Goal: Information Seeking & Learning: Learn about a topic

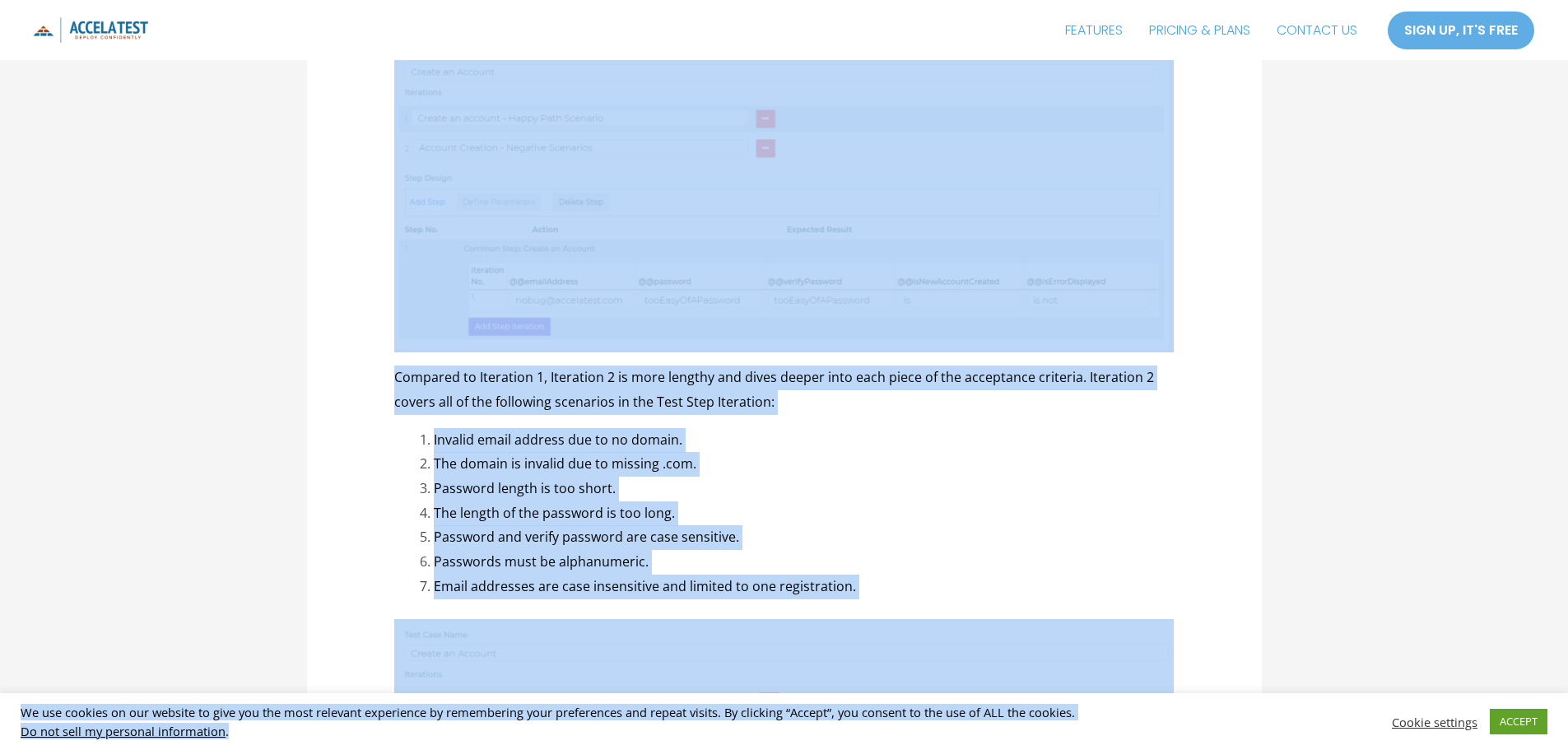
scroll to position [3641, 0]
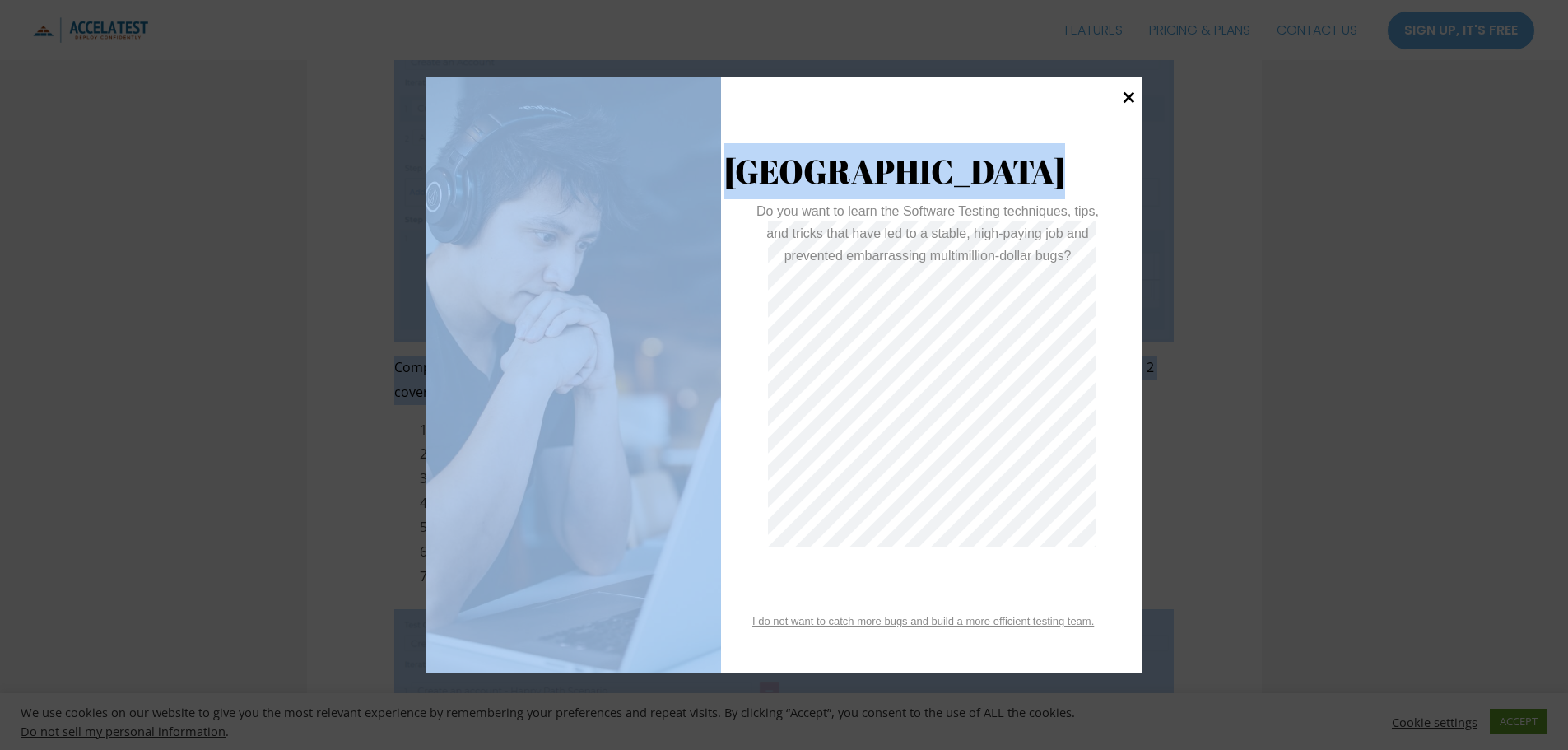
click at [1131, 100] on icon at bounding box center [1129, 97] width 12 height 12
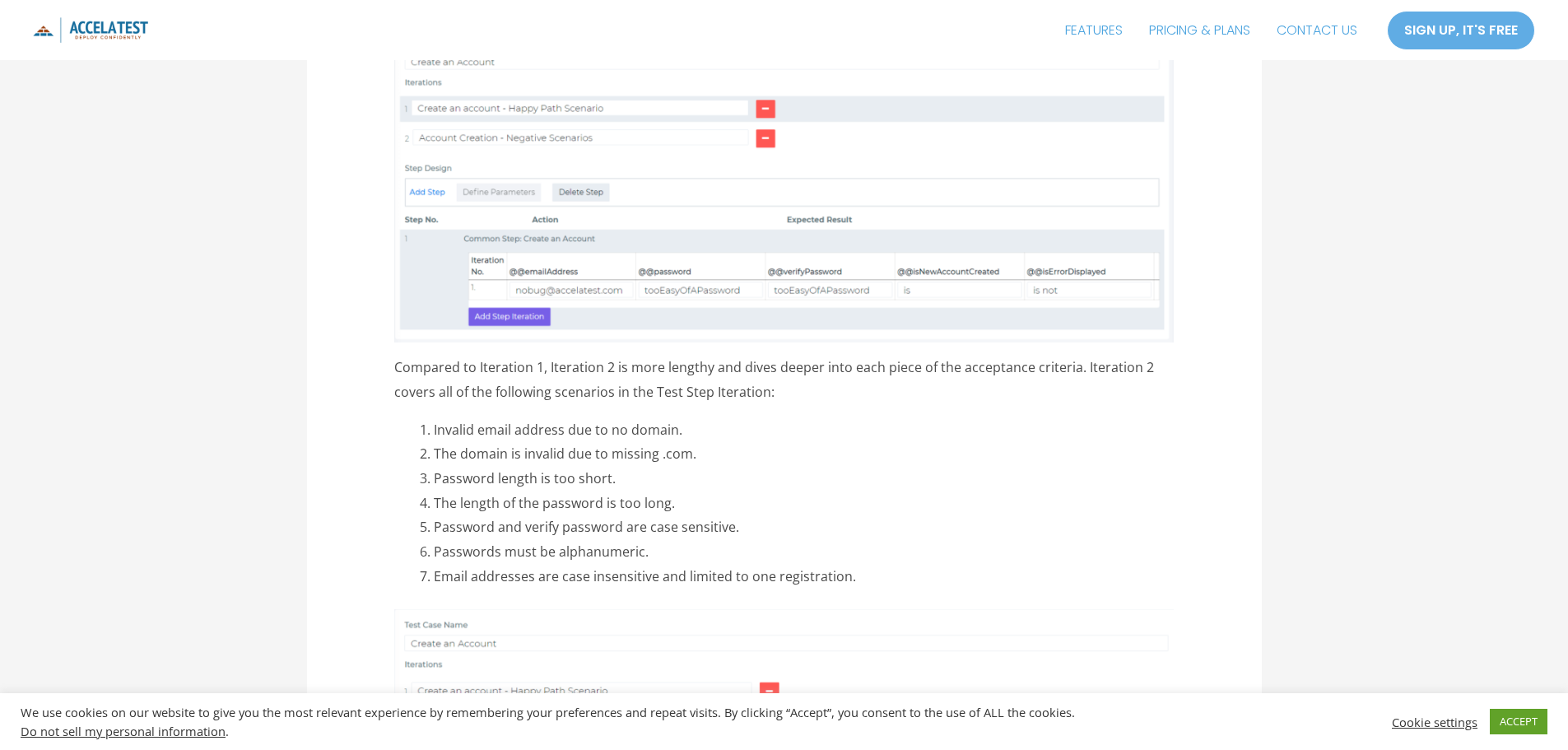
click at [961, 539] on li "Passwords must be alphanumeric." at bounding box center [803, 552] width 740 height 25
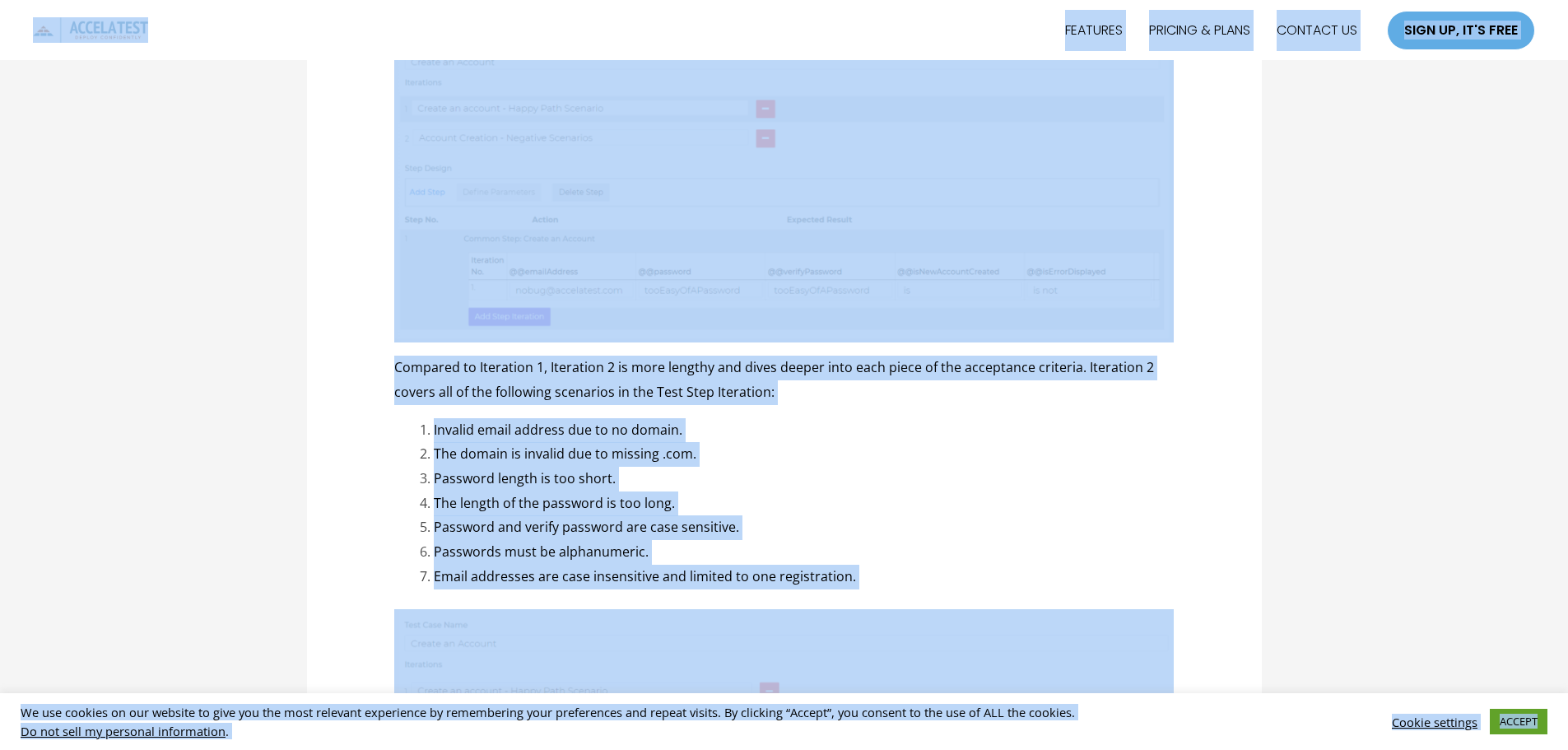
copy body "Lore ip dolorsi AMETCONS ADIPISC & ELITS DOEIUSM TE INCI UT, LA'E DOLO MAGN AL,…"
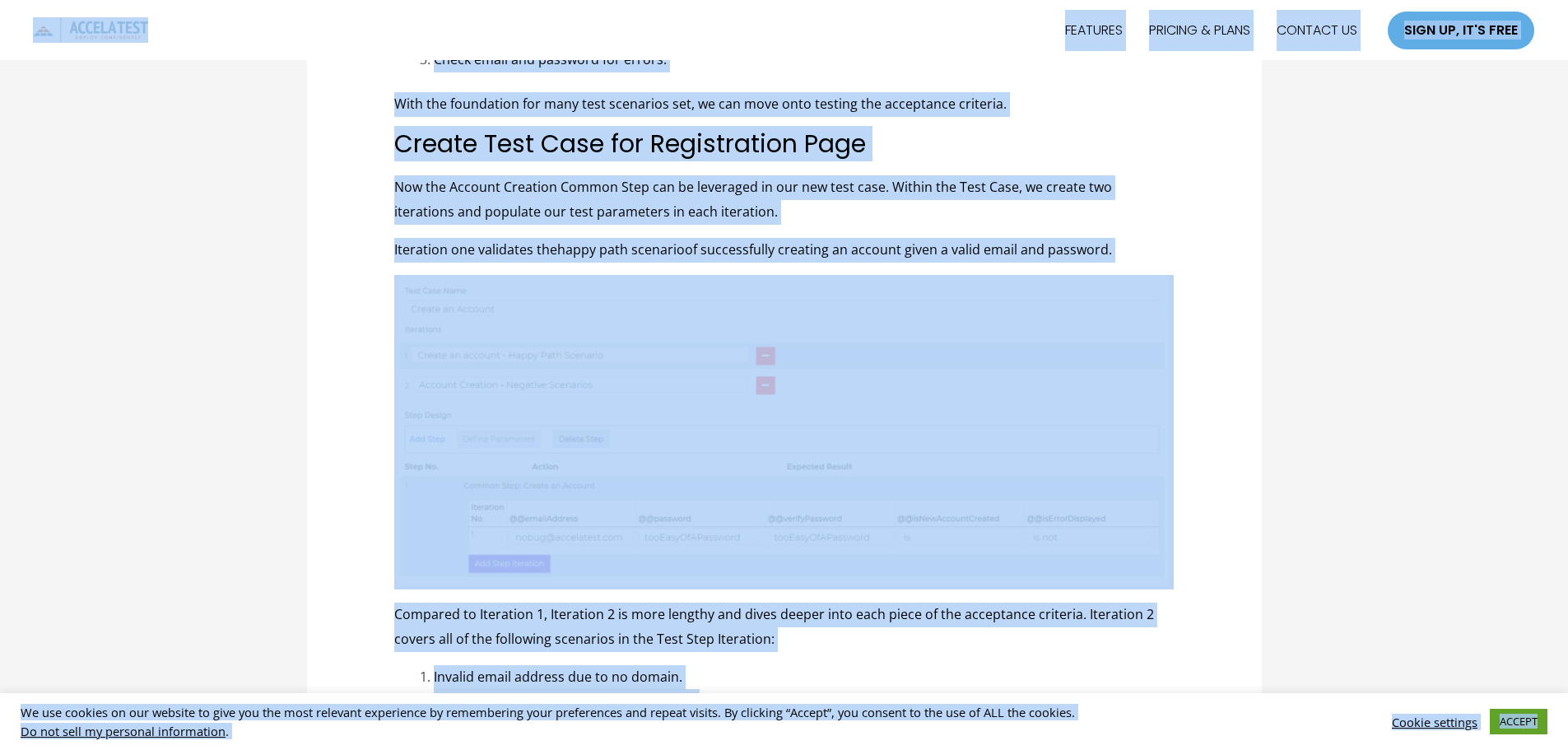
click at [961, 516] on img at bounding box center [784, 432] width 779 height 314
click at [949, 345] on img at bounding box center [784, 432] width 779 height 314
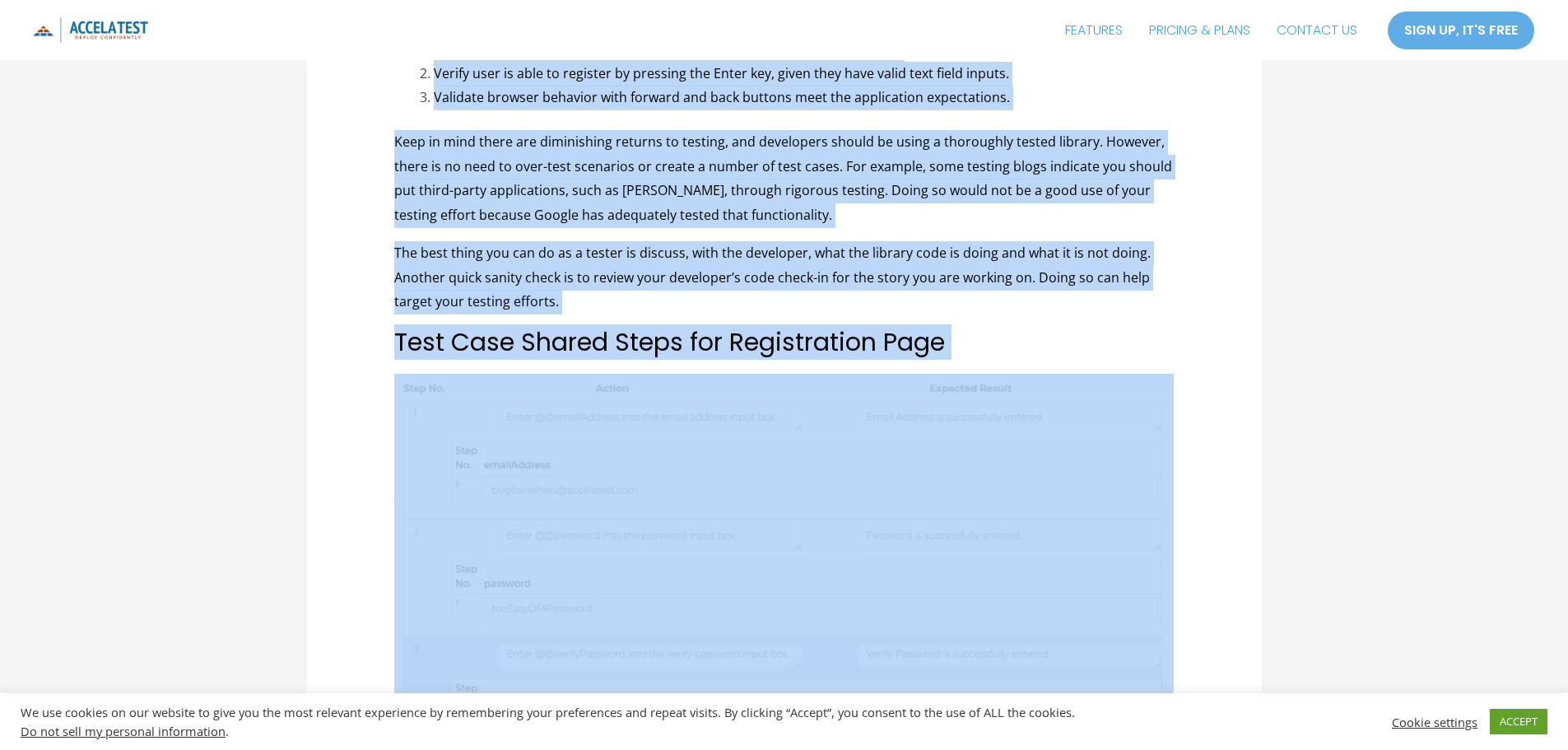
scroll to position [2603, 0]
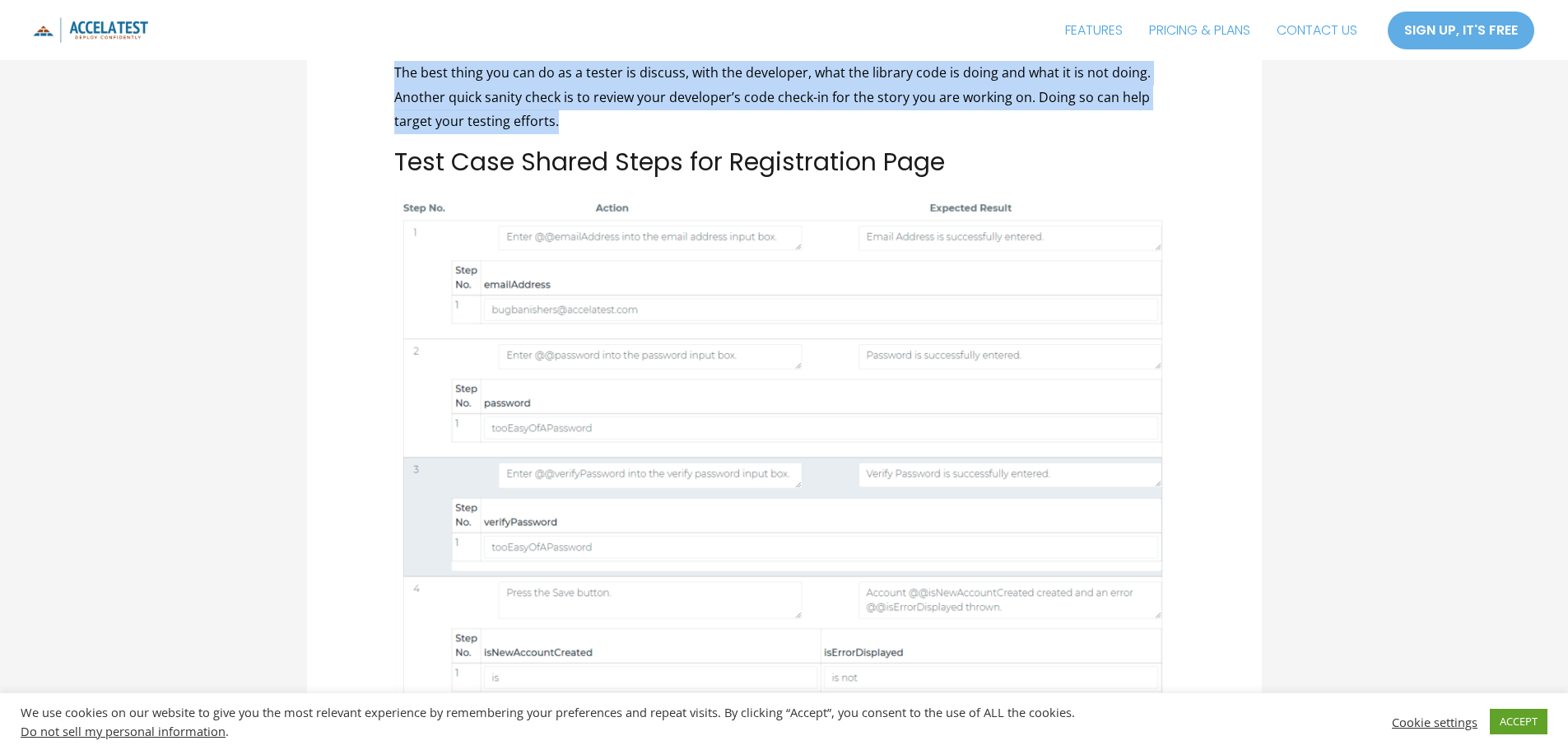
drag, startPoint x: 395, startPoint y: 196, endPoint x: 998, endPoint y: 88, distance: 612.6
copy div "Lor ip Dolor Sita Conse adi Elitseddoeiu Temp Inci , Utla Etdo Mag Al / En Admi…"
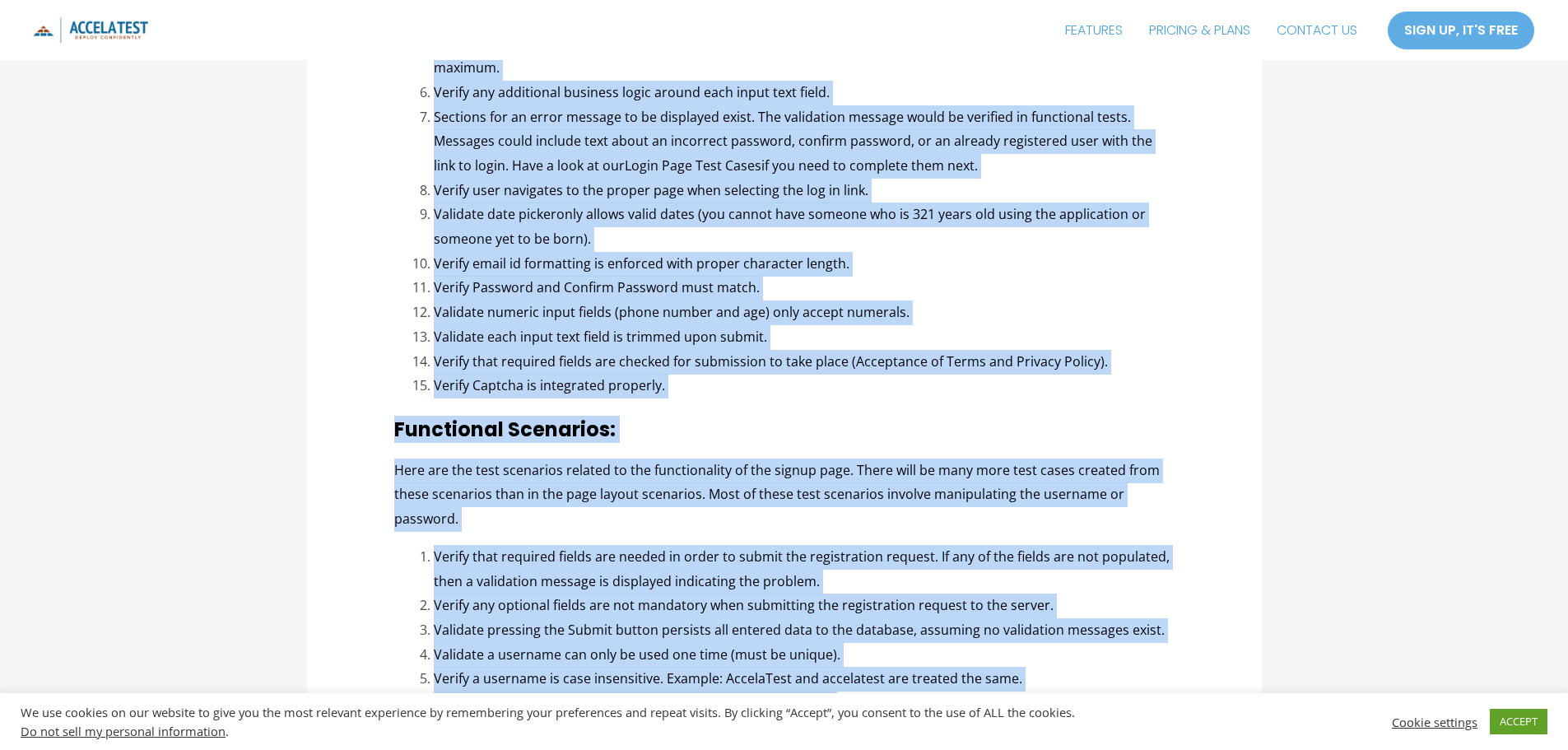
scroll to position [1040, 0]
